Goal: Information Seeking & Learning: Learn about a topic

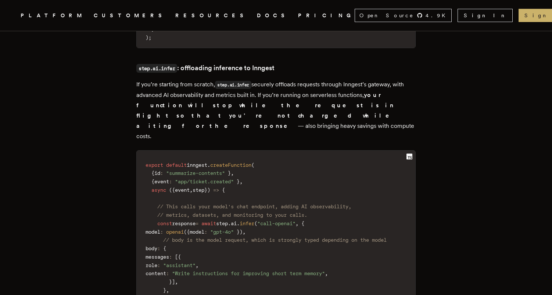
scroll to position [1240, 0]
click at [257, 14] on link "DOCS" at bounding box center [273, 15] width 32 height 9
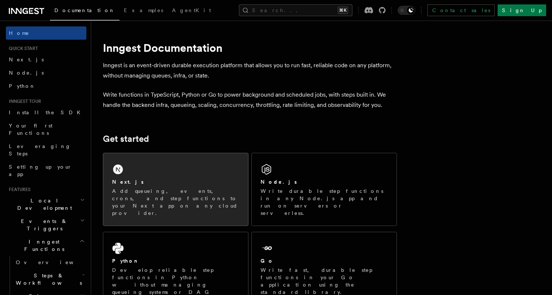
click at [180, 182] on div "Next.js" at bounding box center [175, 182] width 127 height 8
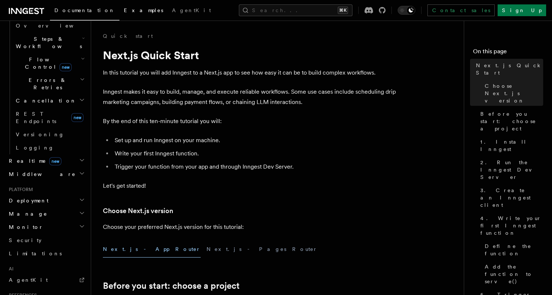
click at [124, 8] on span "Examples" at bounding box center [143, 10] width 39 height 6
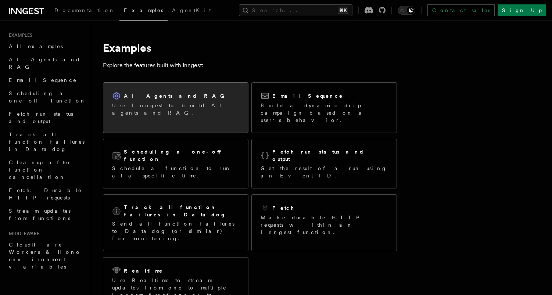
click at [168, 100] on div "AI Agents and RAG Use Inngest to build AI agents and RAG." at bounding box center [175, 104] width 127 height 25
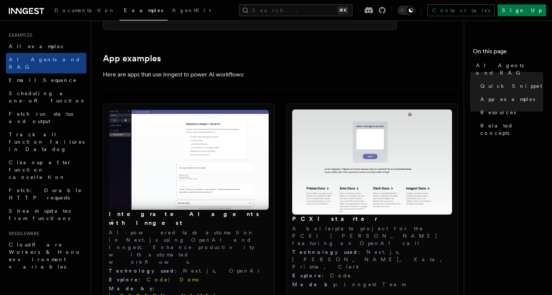
scroll to position [728, 0]
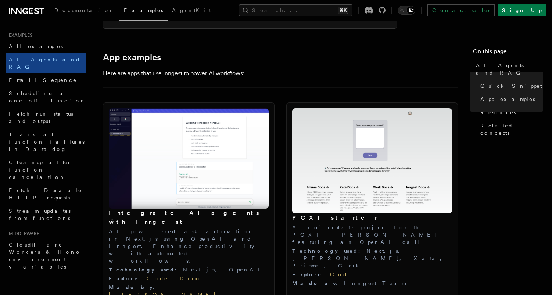
click at [151, 209] on h3 "Integrate AI agents with Inngest" at bounding box center [189, 218] width 160 height 18
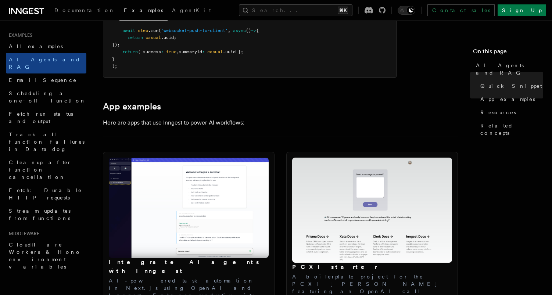
scroll to position [679, 0]
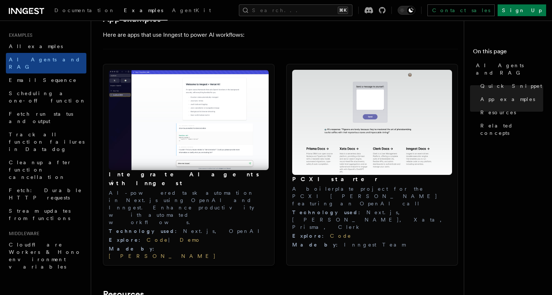
scroll to position [776, 0]
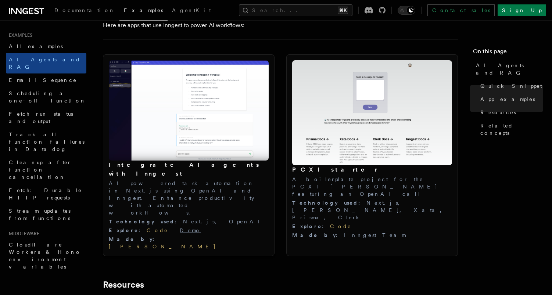
click at [180, 228] on link "Demo" at bounding box center [190, 231] width 21 height 6
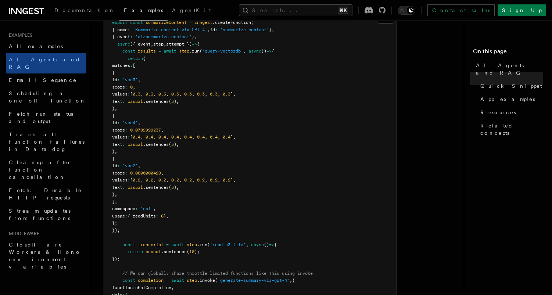
scroll to position [250, 0]
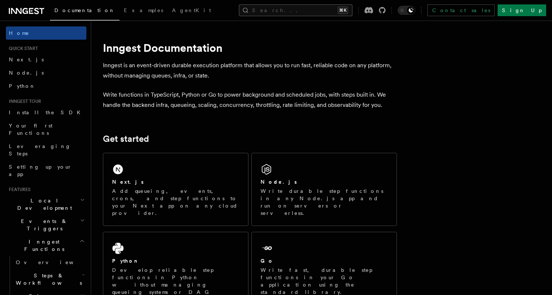
click at [278, 12] on button "Search... ⌘K" at bounding box center [296, 10] width 114 height 12
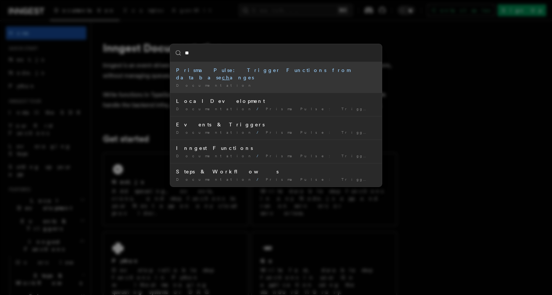
type input "*"
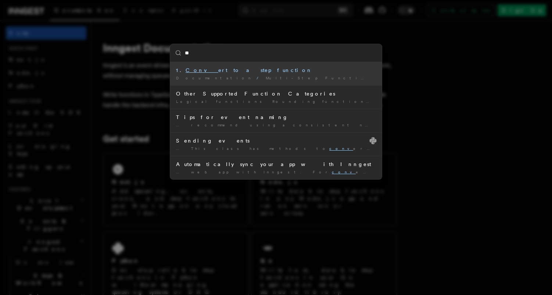
type input "*"
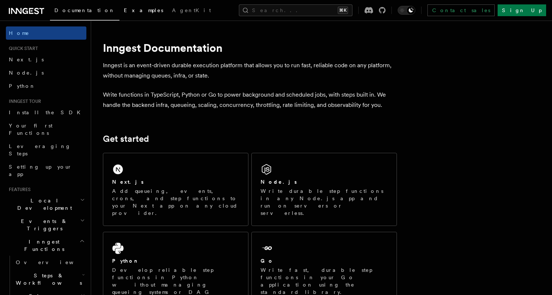
click at [124, 9] on span "Examples" at bounding box center [143, 10] width 39 height 6
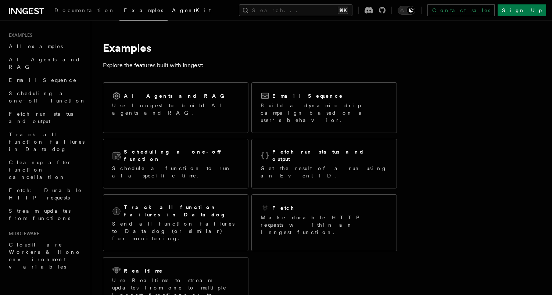
click at [172, 11] on span "AgentKit" at bounding box center [191, 10] width 39 height 6
